Goal: Understand process/instructions: Learn how to perform a task or action

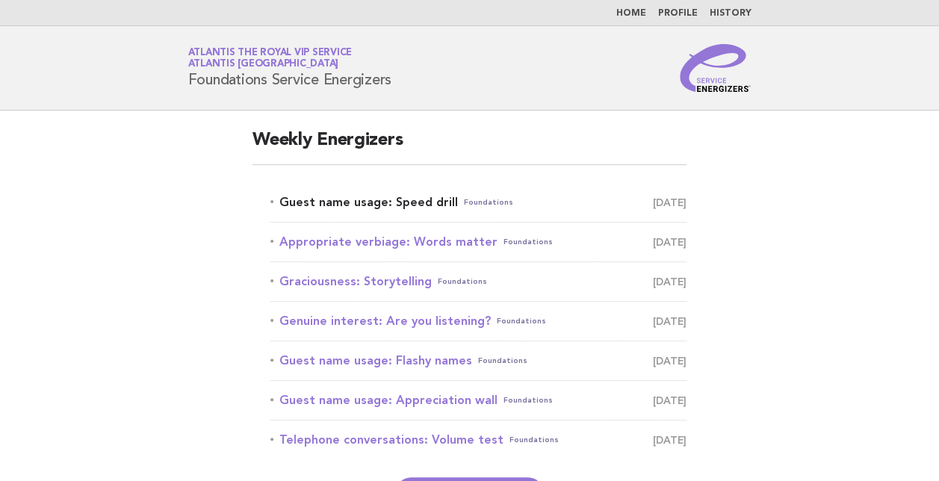
click at [383, 199] on link "Guest name usage: Speed drill Foundations August 13" at bounding box center [478, 202] width 416 height 21
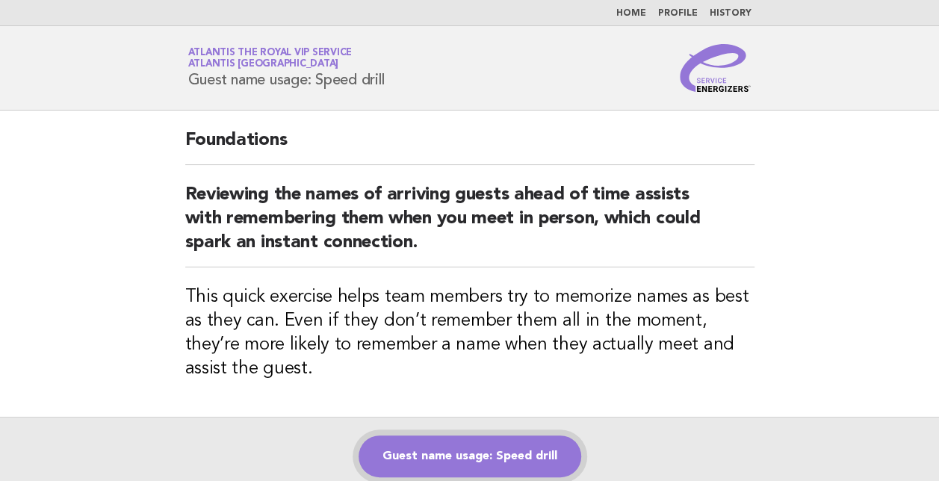
click at [473, 445] on link "Guest name usage: Speed drill" at bounding box center [470, 457] width 223 height 42
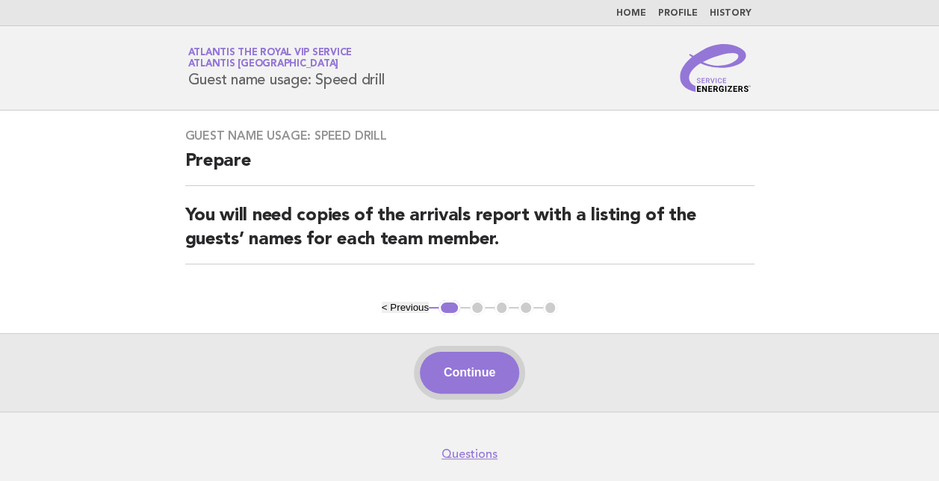
click at [462, 381] on button "Continue" at bounding box center [469, 373] width 99 height 42
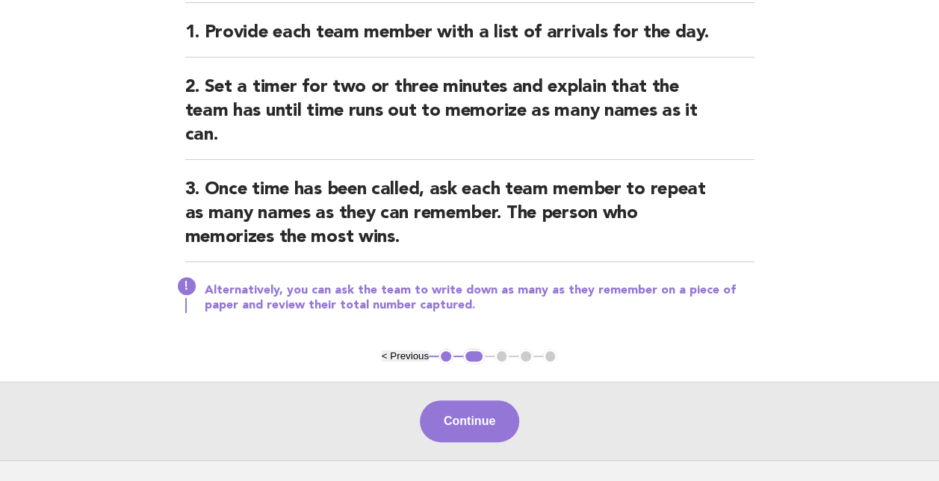
scroll to position [194, 0]
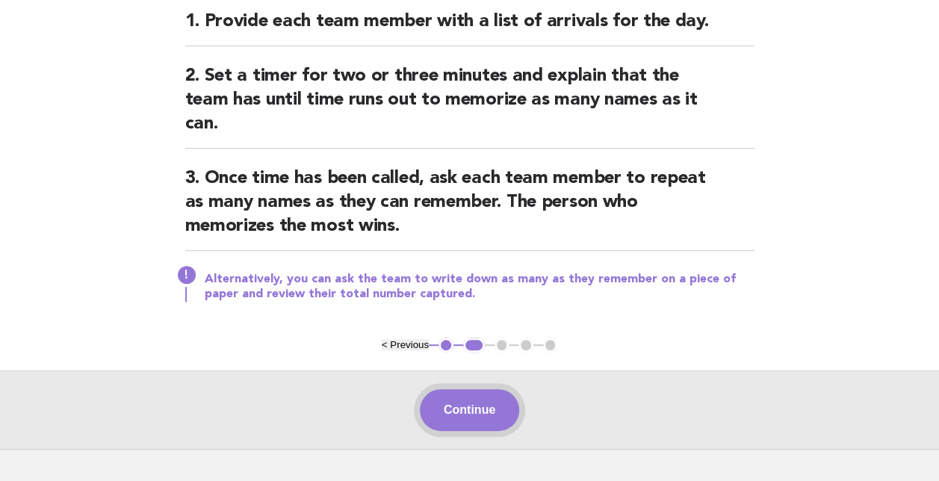
click at [468, 411] on button "Continue" at bounding box center [469, 410] width 99 height 42
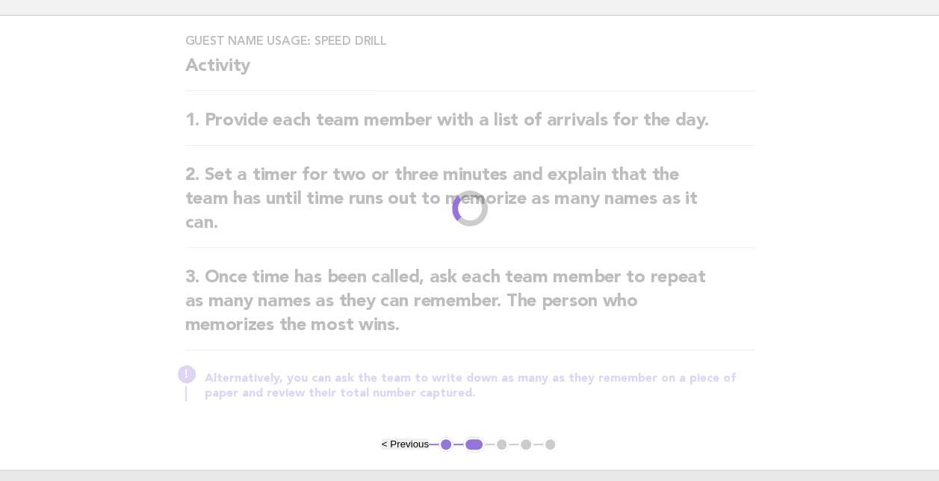
scroll to position [0, 0]
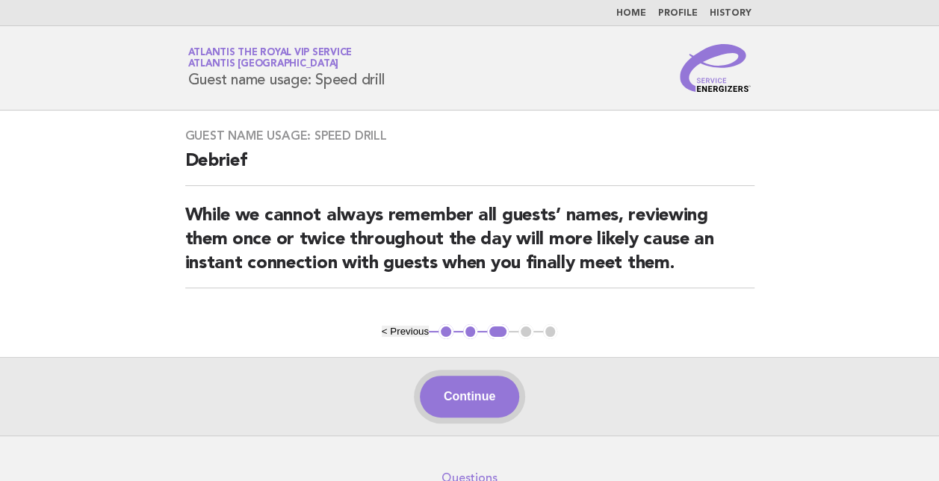
click at [474, 377] on button "Continue" at bounding box center [469, 397] width 99 height 42
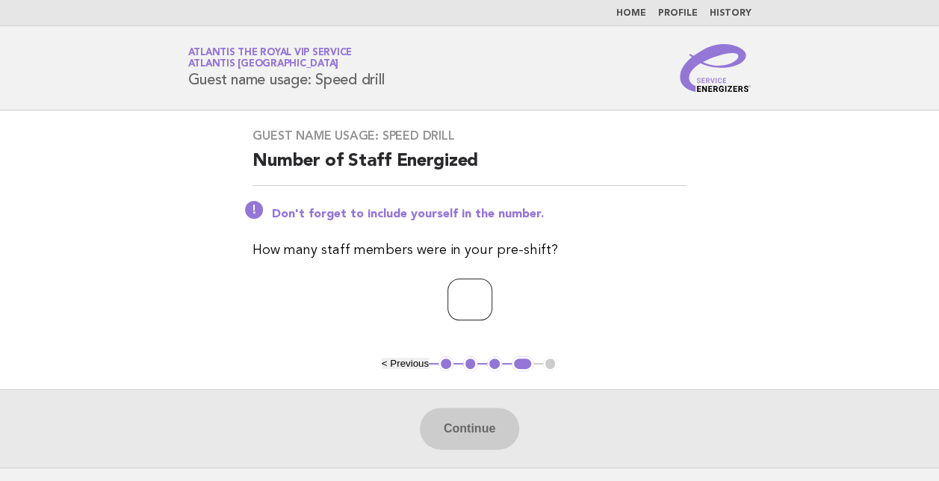
click at [471, 303] on input "number" at bounding box center [470, 300] width 45 height 42
type input "**"
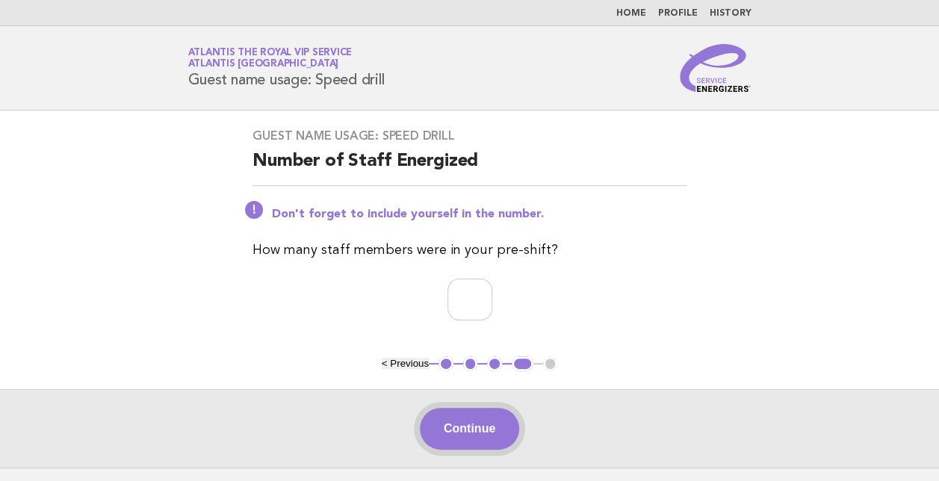
click at [477, 421] on button "Continue" at bounding box center [469, 429] width 99 height 42
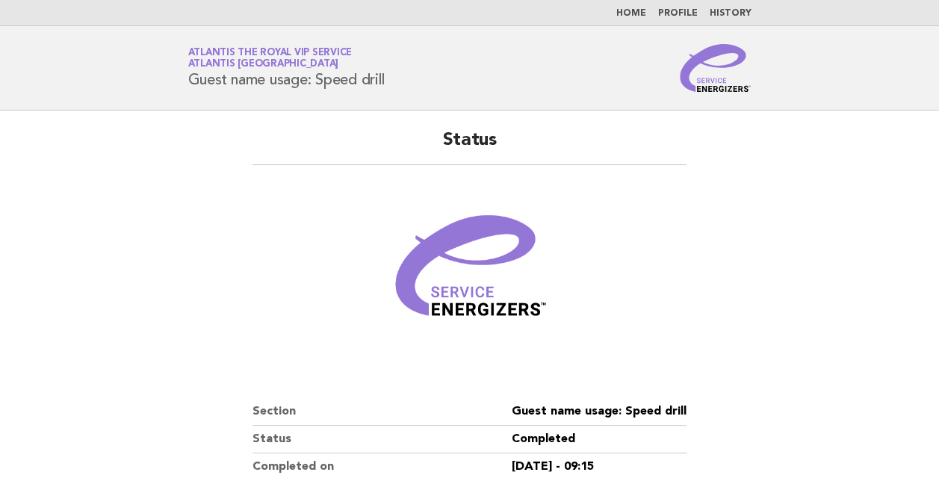
scroll to position [220, 0]
